Goal: Task Accomplishment & Management: Manage account settings

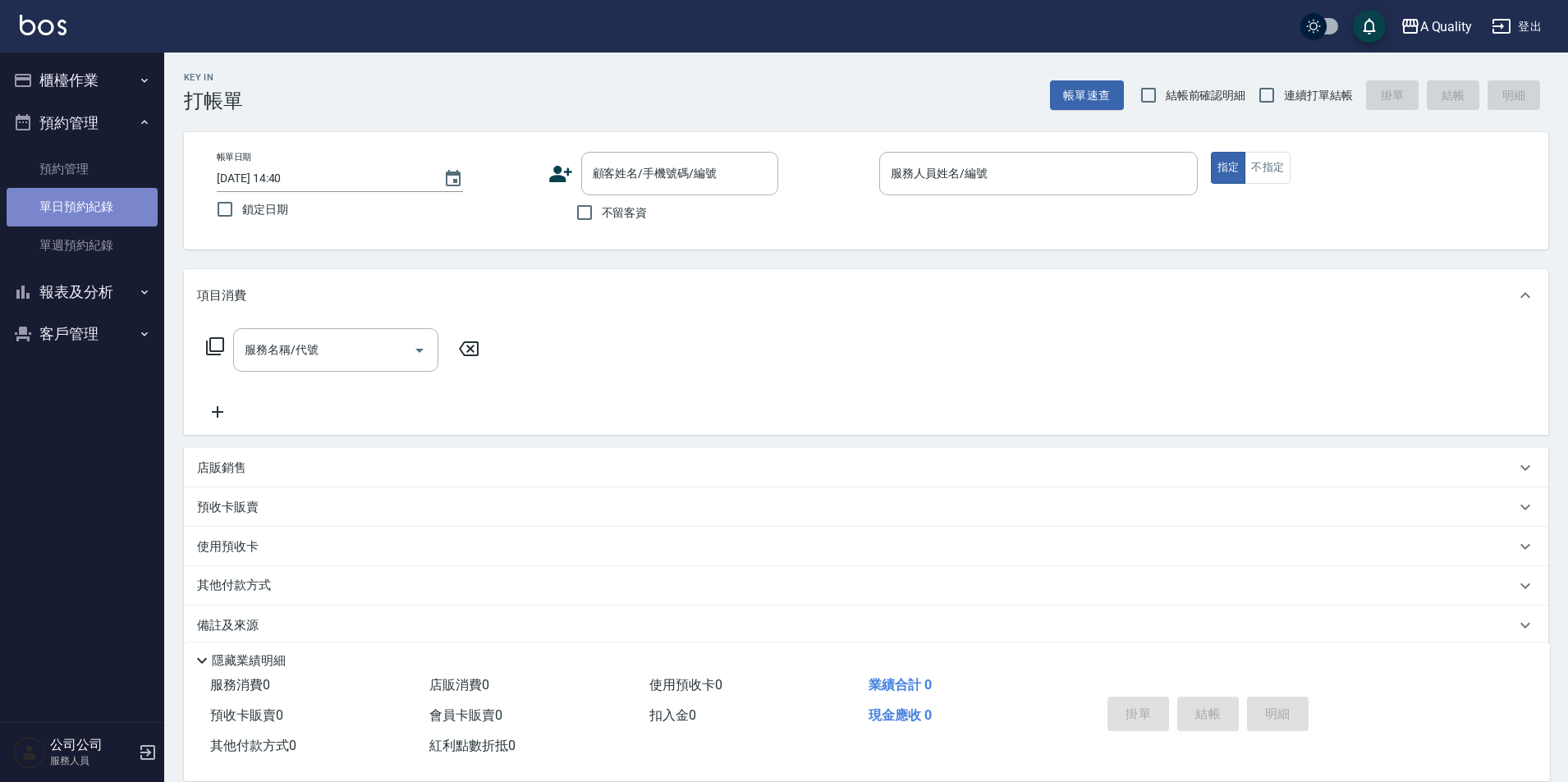
click at [67, 189] on link "單日預約紀錄" at bounding box center [82, 207] width 151 height 38
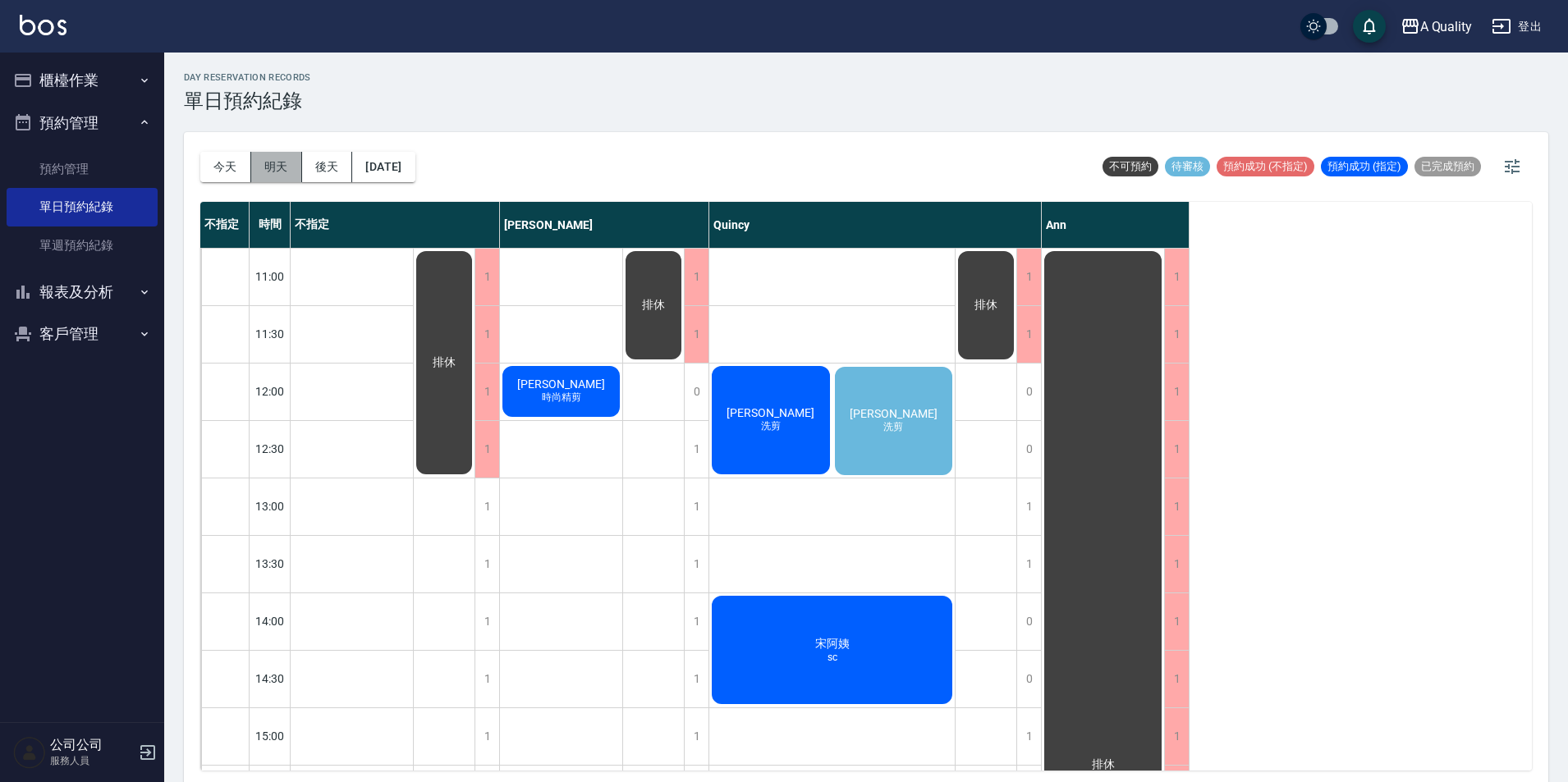
click at [289, 170] on button "明天" at bounding box center [276, 167] width 51 height 30
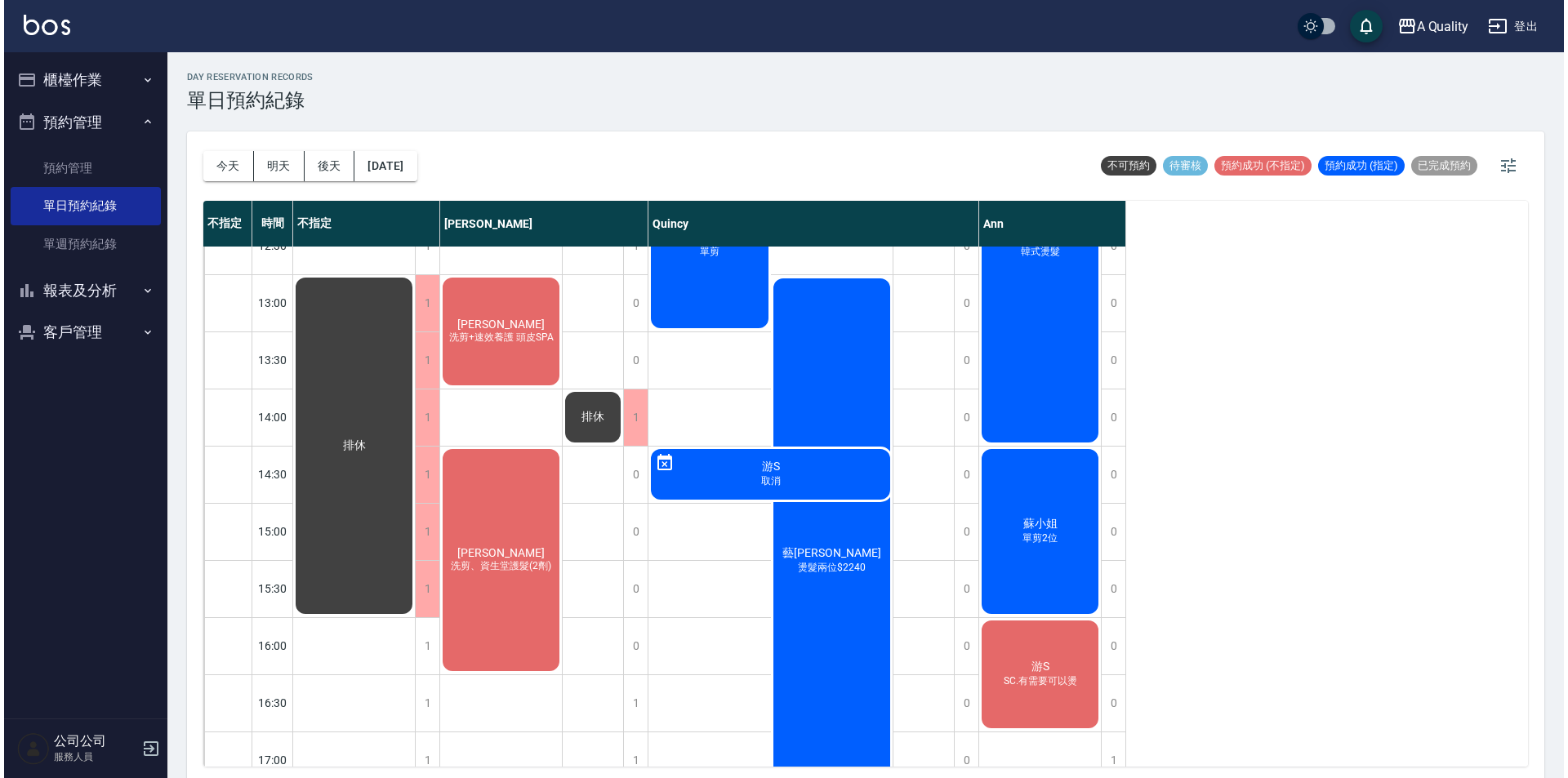
scroll to position [408, 0]
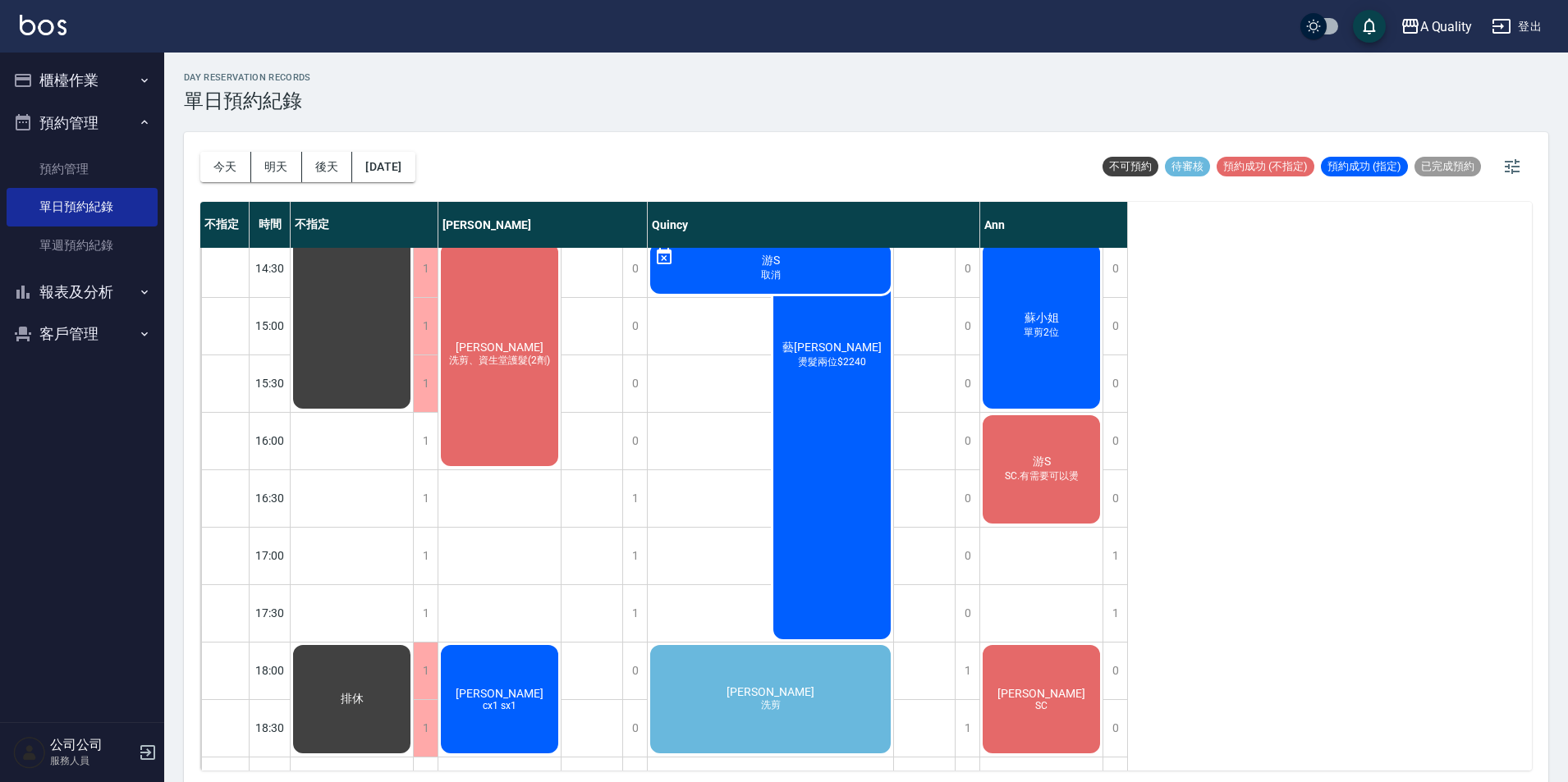
click at [503, 137] on span "SC.有需要可以燙" at bounding box center [499, 137] width 6 height 0
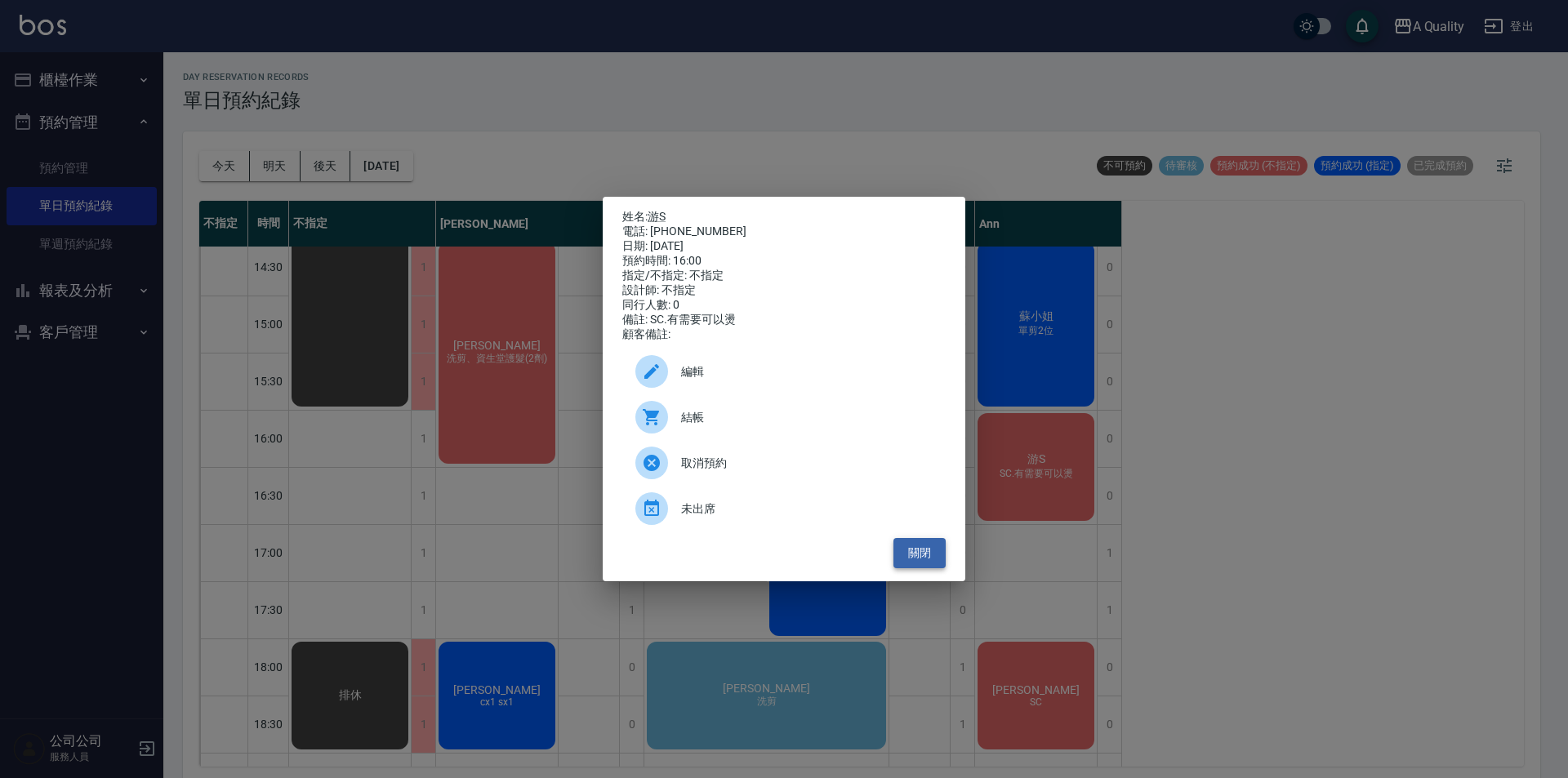
click at [921, 555] on button "關閉" at bounding box center [919, 553] width 52 height 30
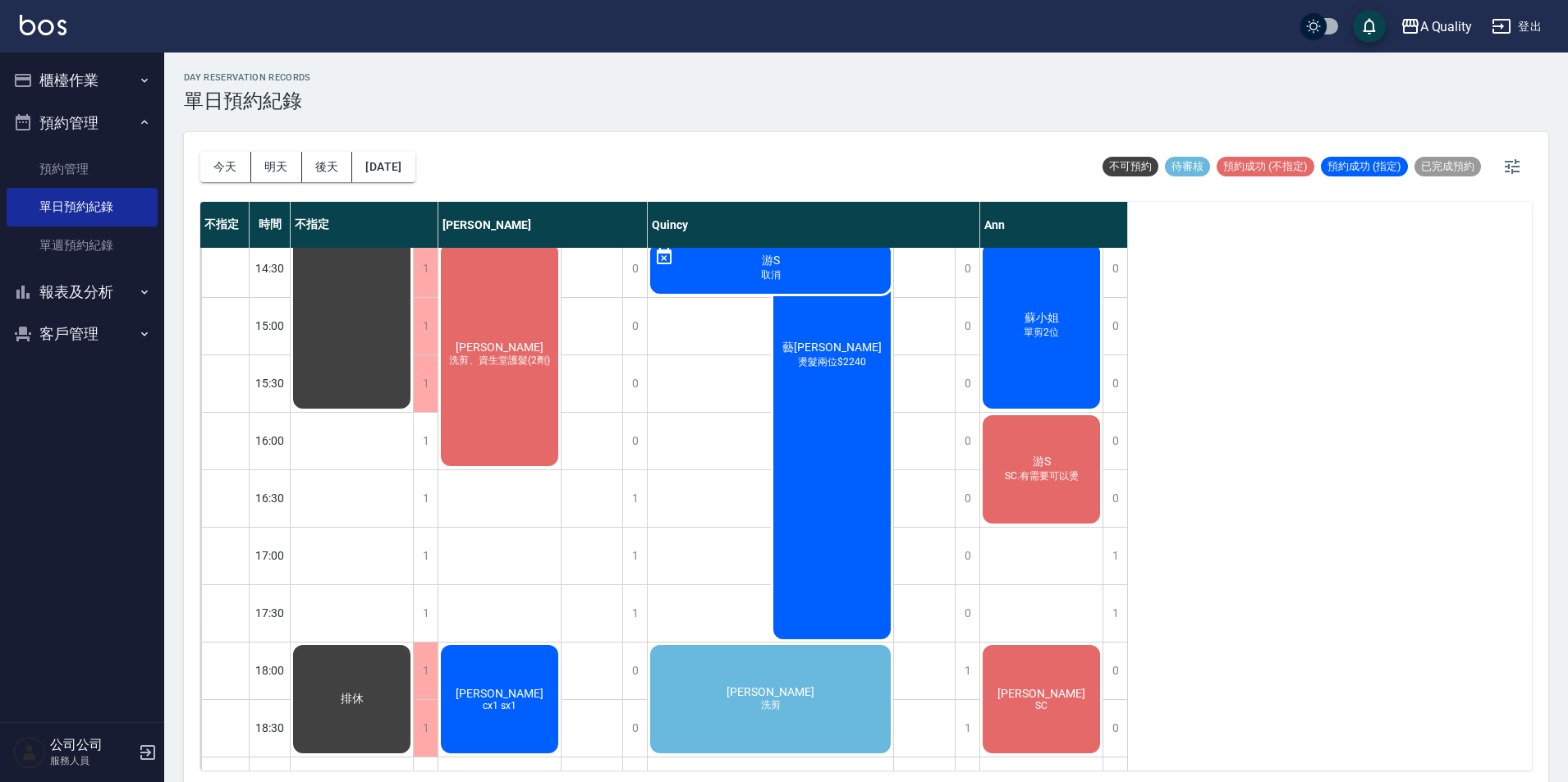
click at [503, 137] on span "SC.有需要可以燙" at bounding box center [499, 137] width 6 height 0
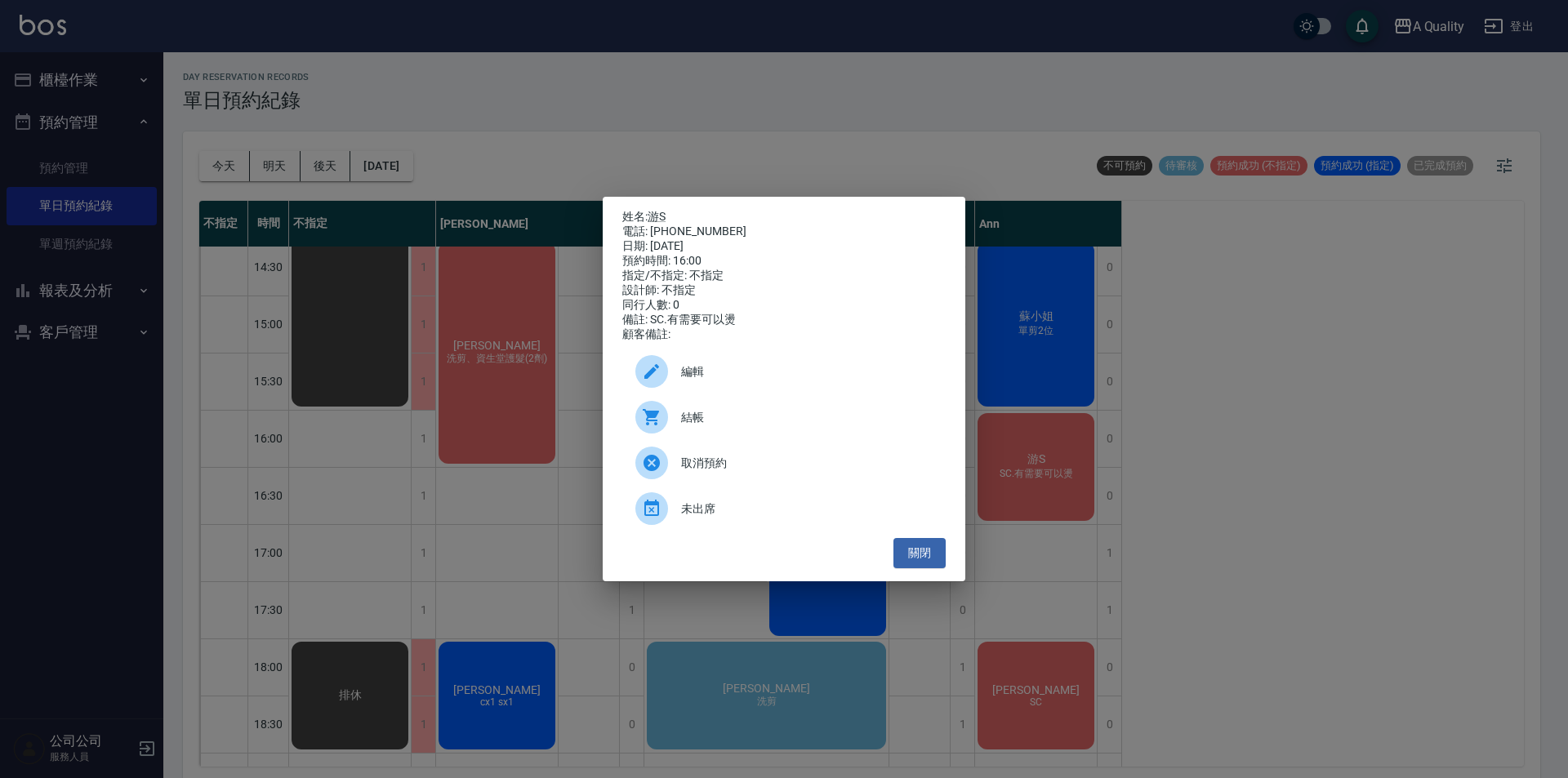
click at [656, 225] on div "電話: 0975851972" at bounding box center [784, 232] width 324 height 15
click at [664, 210] on link "游S" at bounding box center [656, 216] width 18 height 13
